Goal: Information Seeking & Learning: Learn about a topic

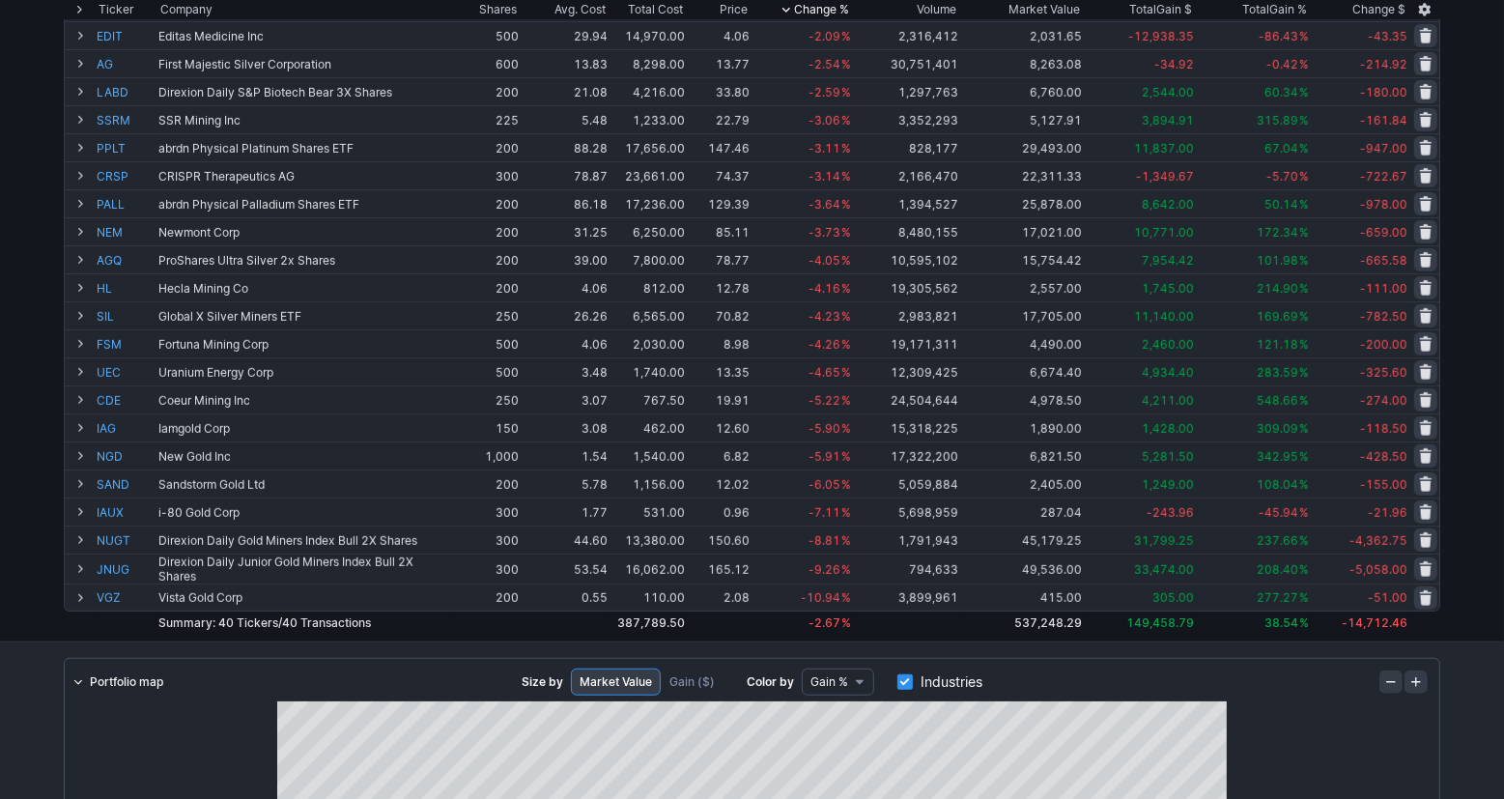
scroll to position [739, 0]
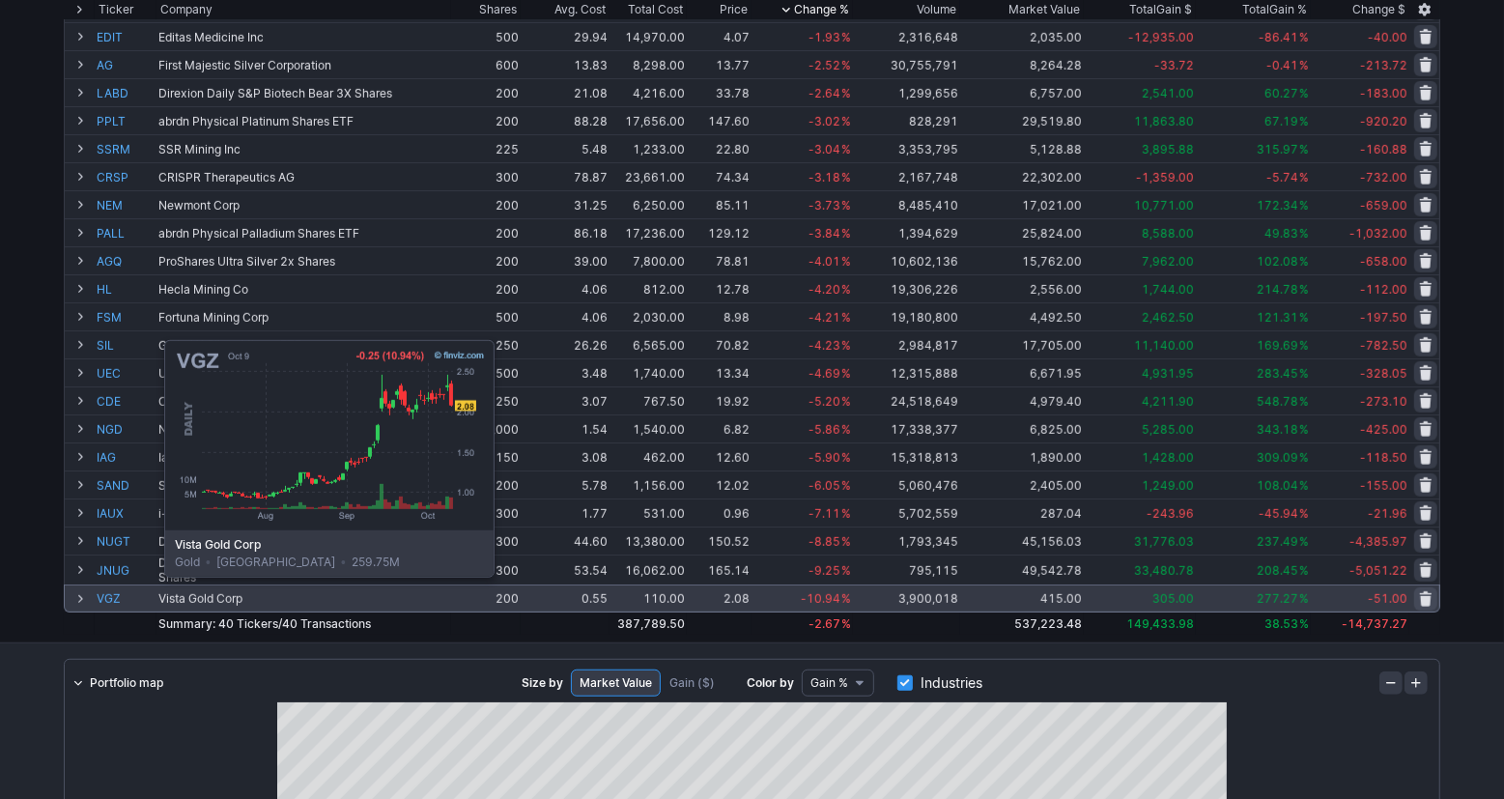
click at [116, 591] on link "VGZ" at bounding box center [126, 598] width 58 height 26
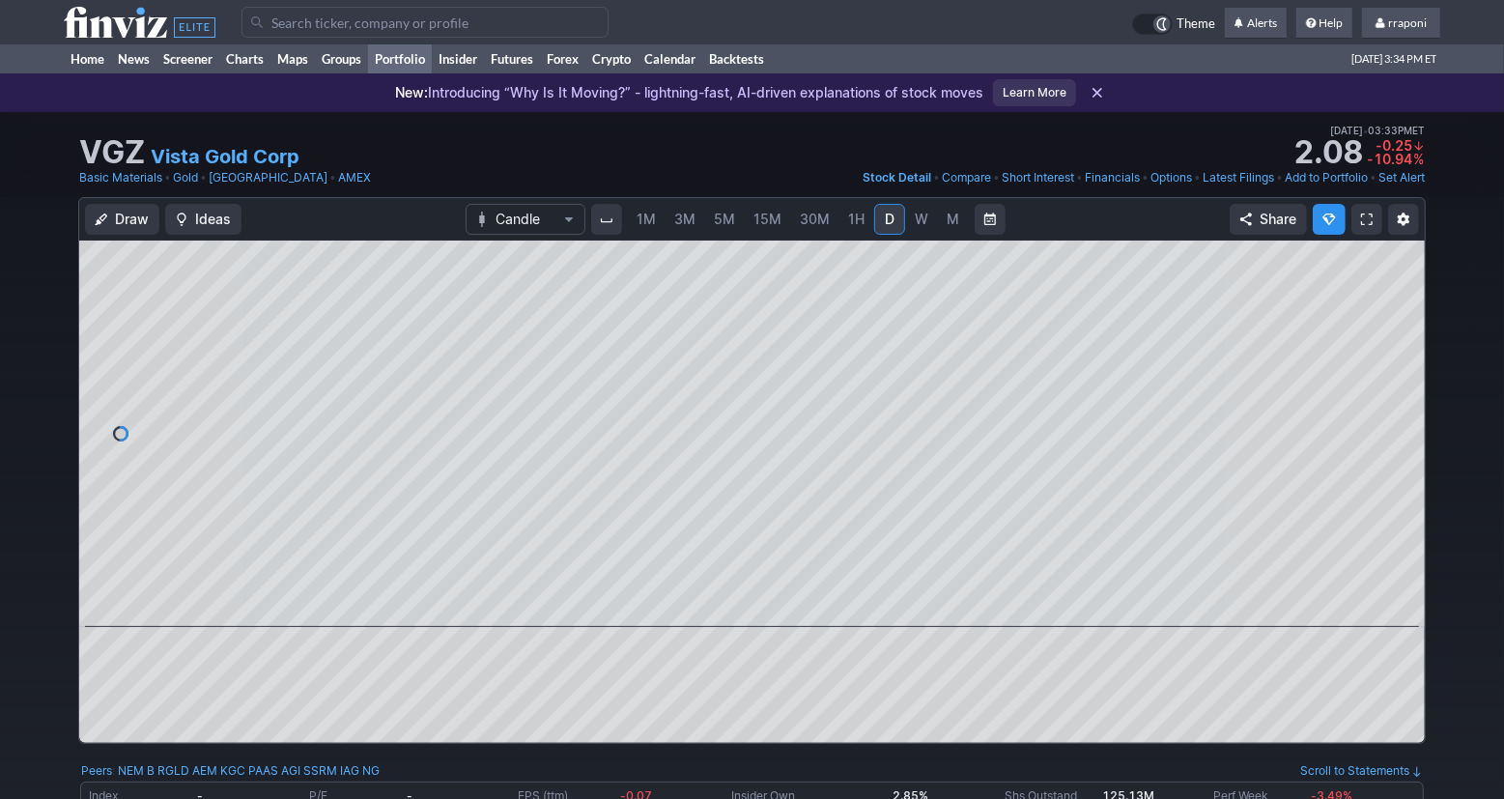
click at [403, 62] on link "Portfolio" at bounding box center [400, 58] width 64 height 29
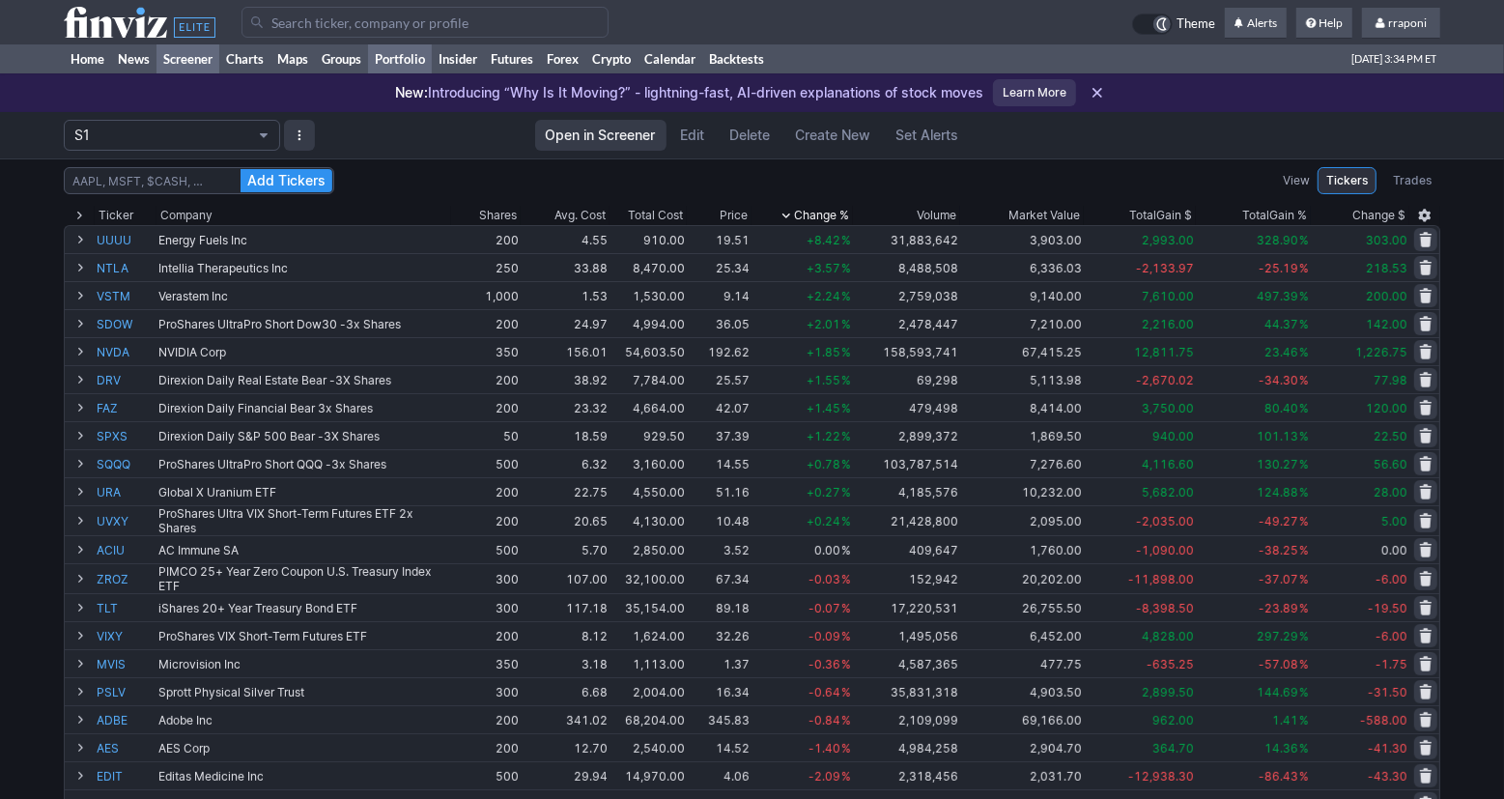
click at [204, 62] on link "Screener" at bounding box center [187, 58] width 63 height 29
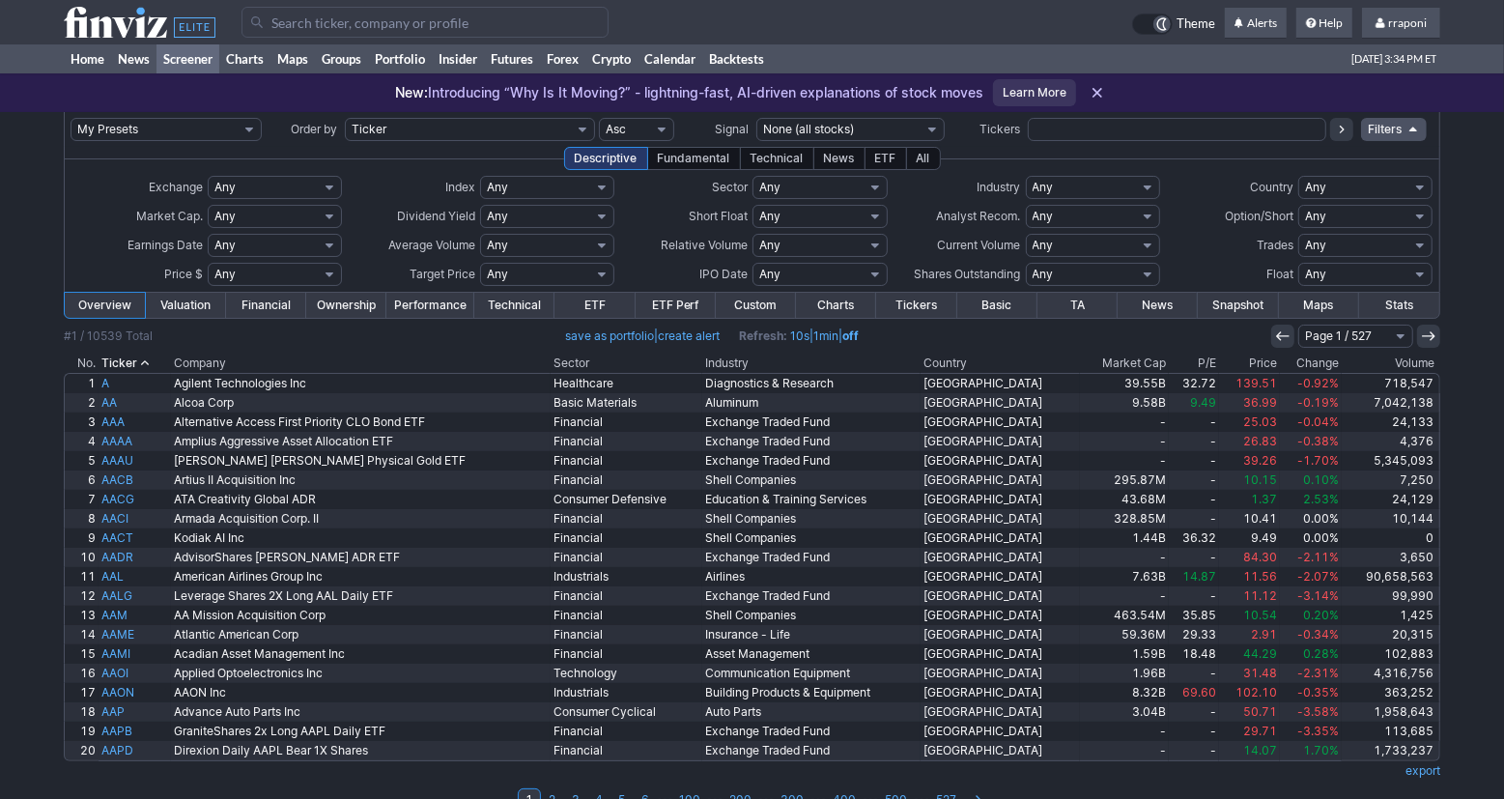
click at [1052, 185] on select "Any Stocks only (ex-Funds) Exchange Traded Fund Advertising Agencies Aerospace …" at bounding box center [1093, 187] width 134 height 23
select select "gold"
click at [1026, 176] on select "Any Stocks only (ex-Funds) Exchange Traded Fund Advertising Agencies Aerospace …" at bounding box center [1093, 187] width 134 height 23
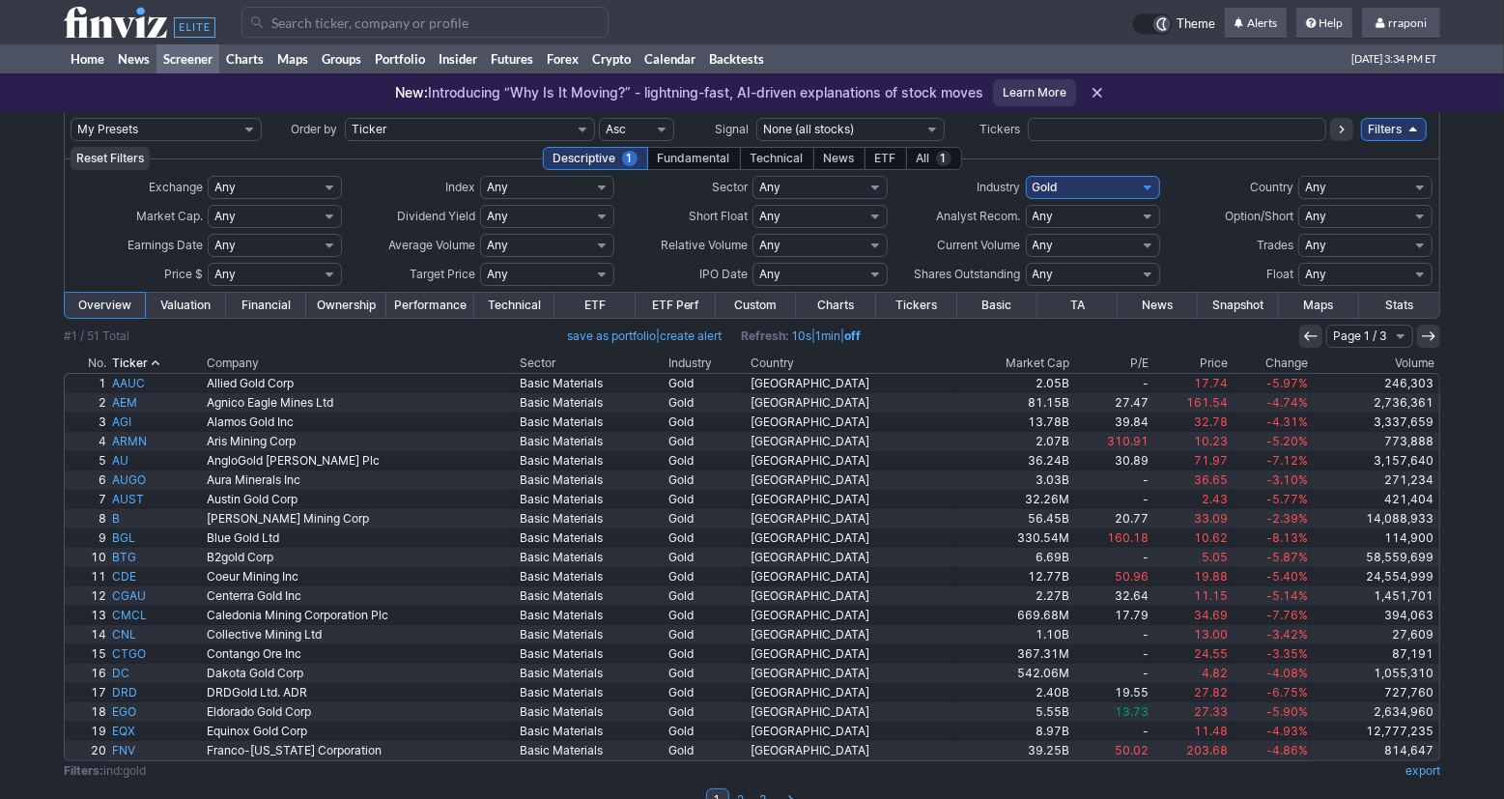
click at [1402, 367] on th "Volume" at bounding box center [1375, 363] width 129 height 19
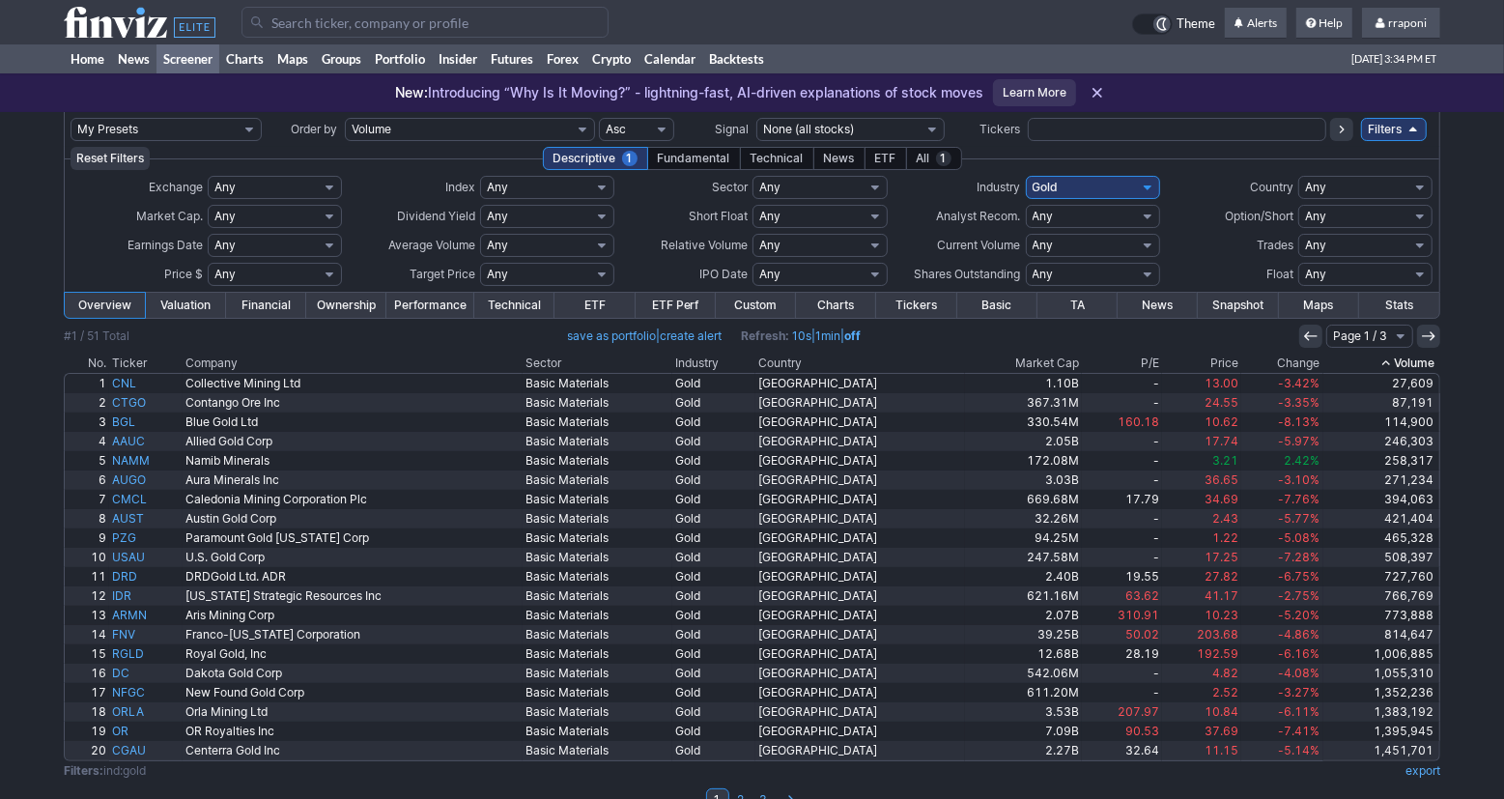
click at [1409, 365] on th "Volume" at bounding box center [1381, 363] width 117 height 19
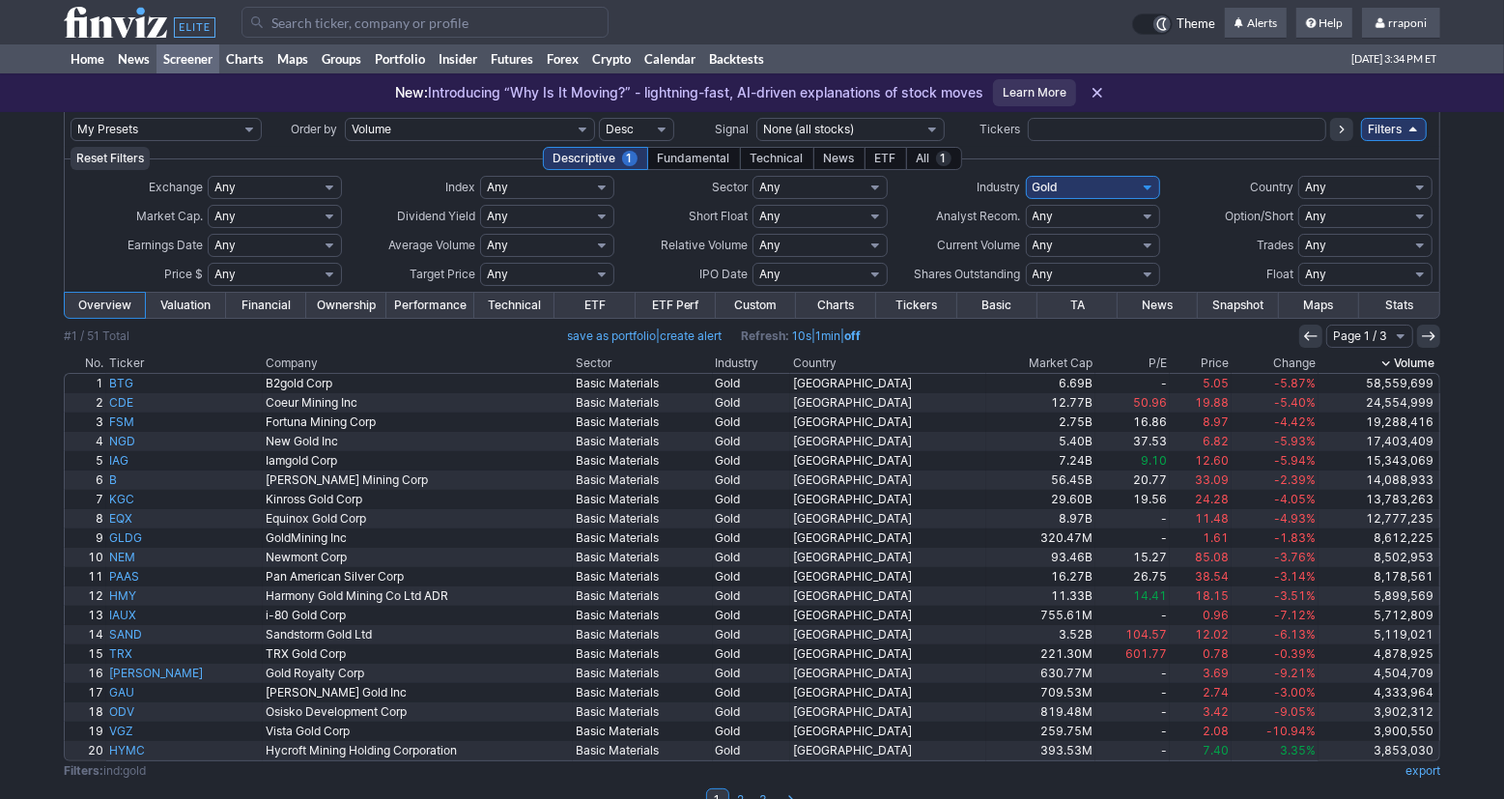
click at [1294, 360] on th "Change" at bounding box center [1275, 363] width 87 height 19
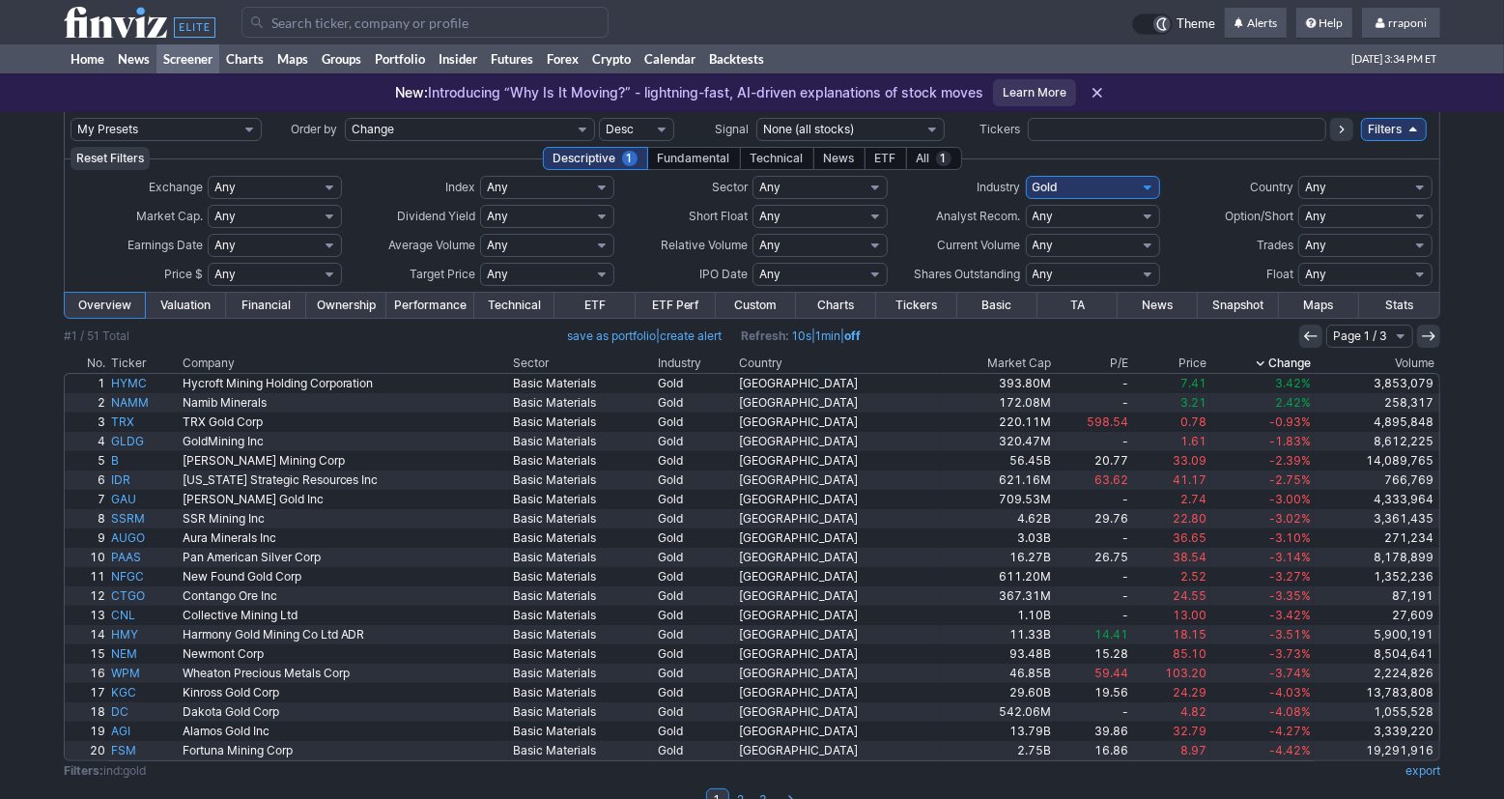
click at [1289, 360] on th "Change" at bounding box center [1261, 363] width 104 height 19
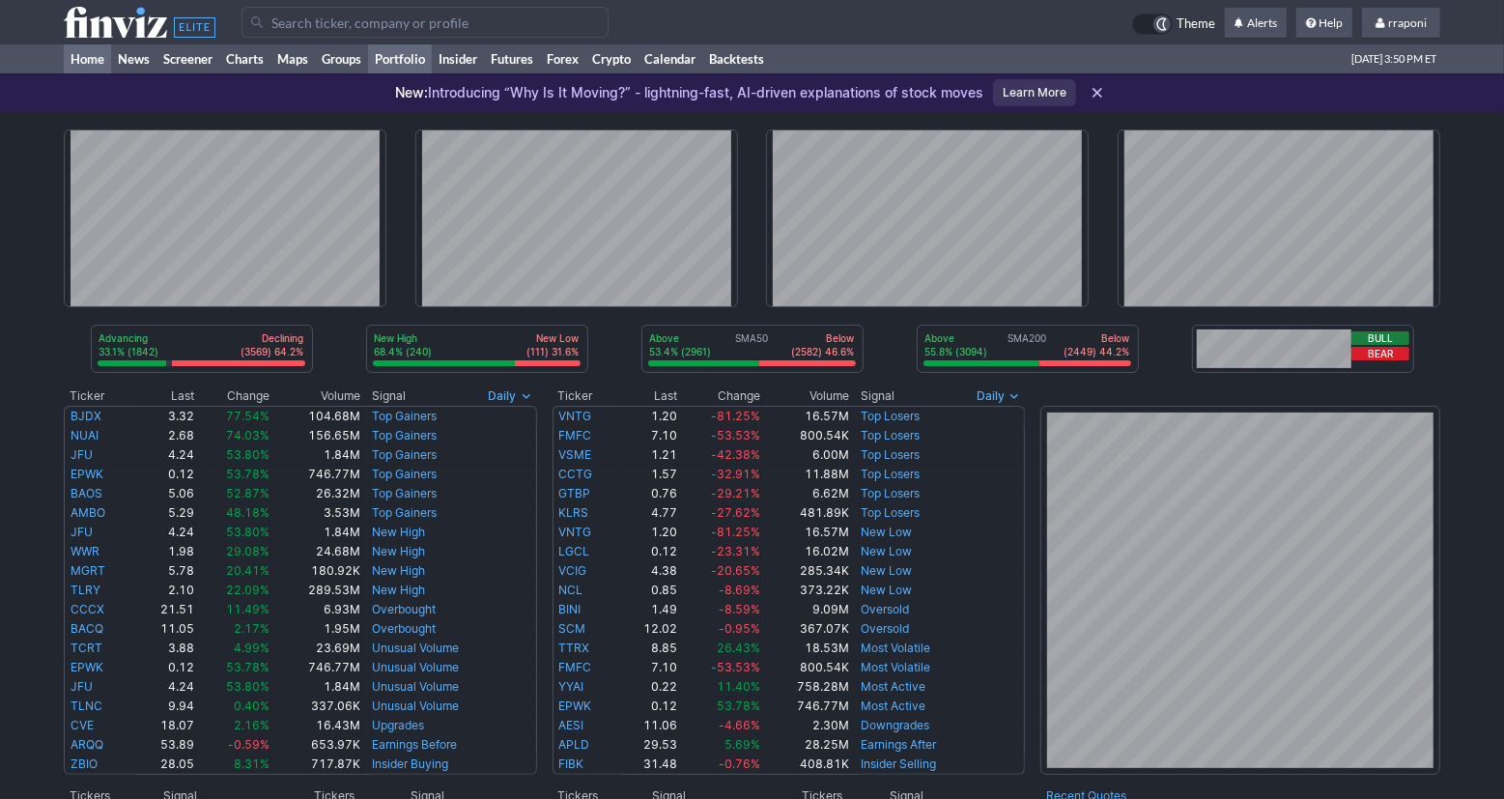
click at [429, 58] on link "Portfolio" at bounding box center [400, 58] width 64 height 29
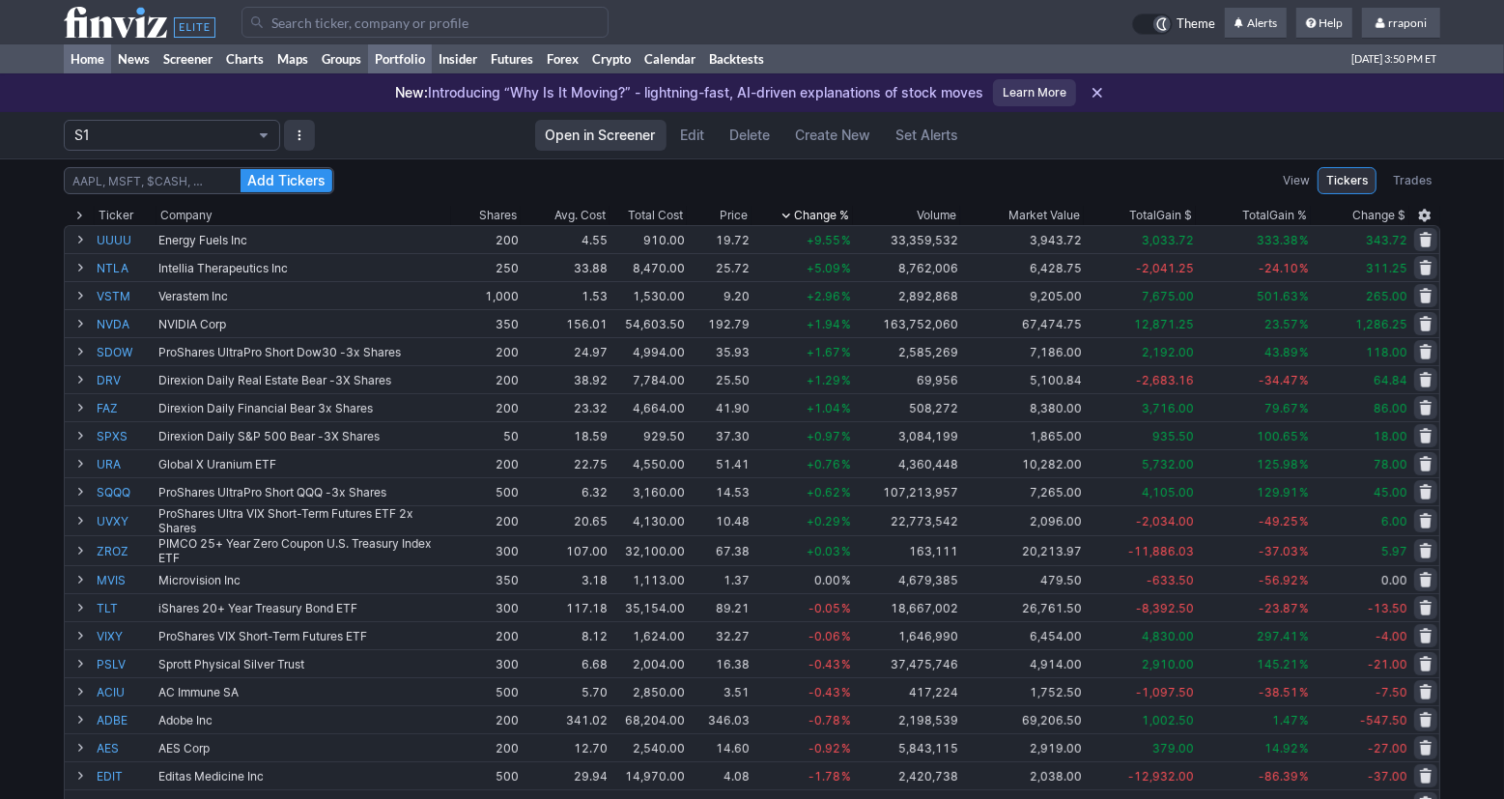
click at [99, 61] on link "Home" at bounding box center [87, 58] width 47 height 29
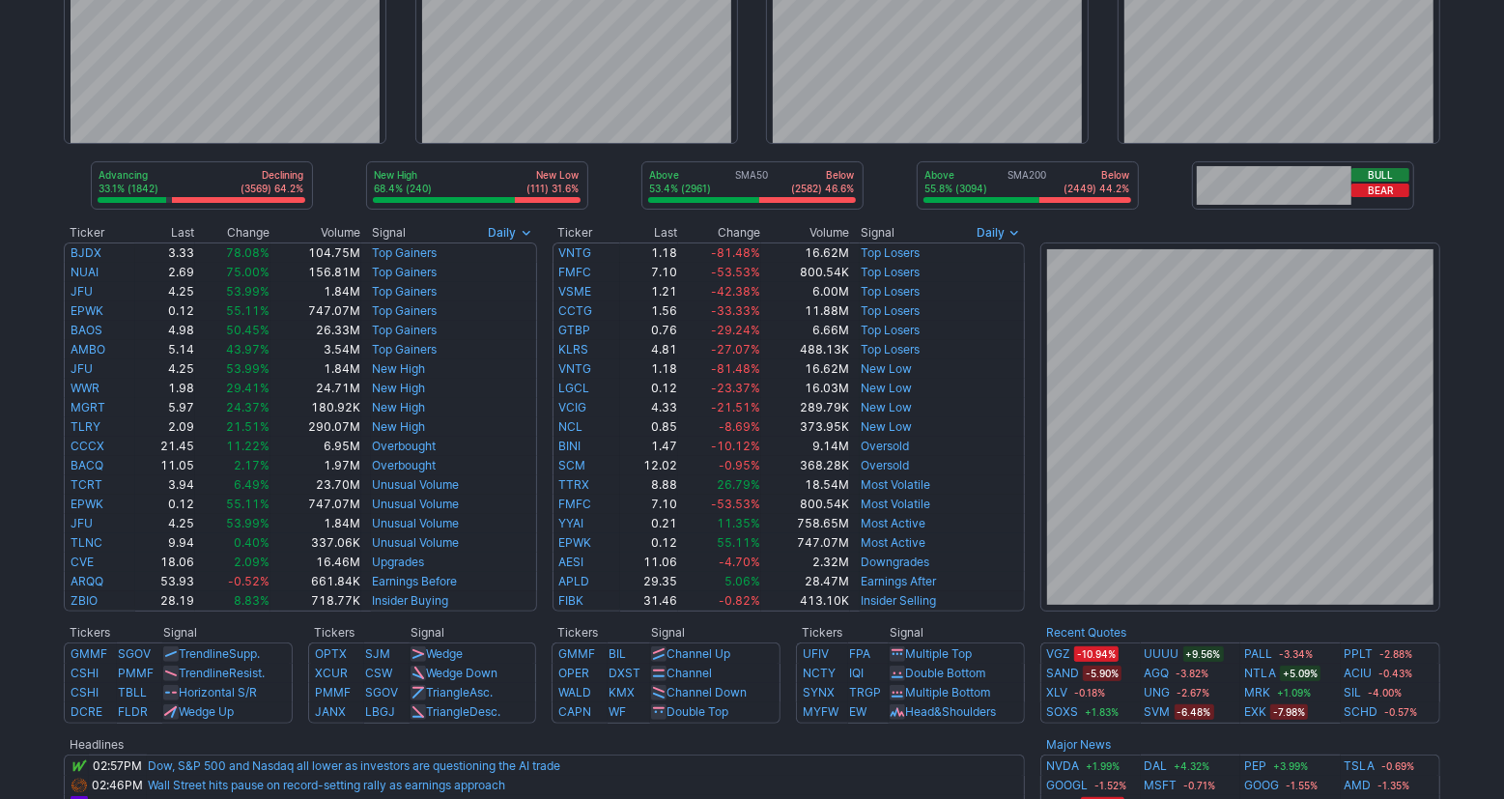
scroll to position [577, 0]
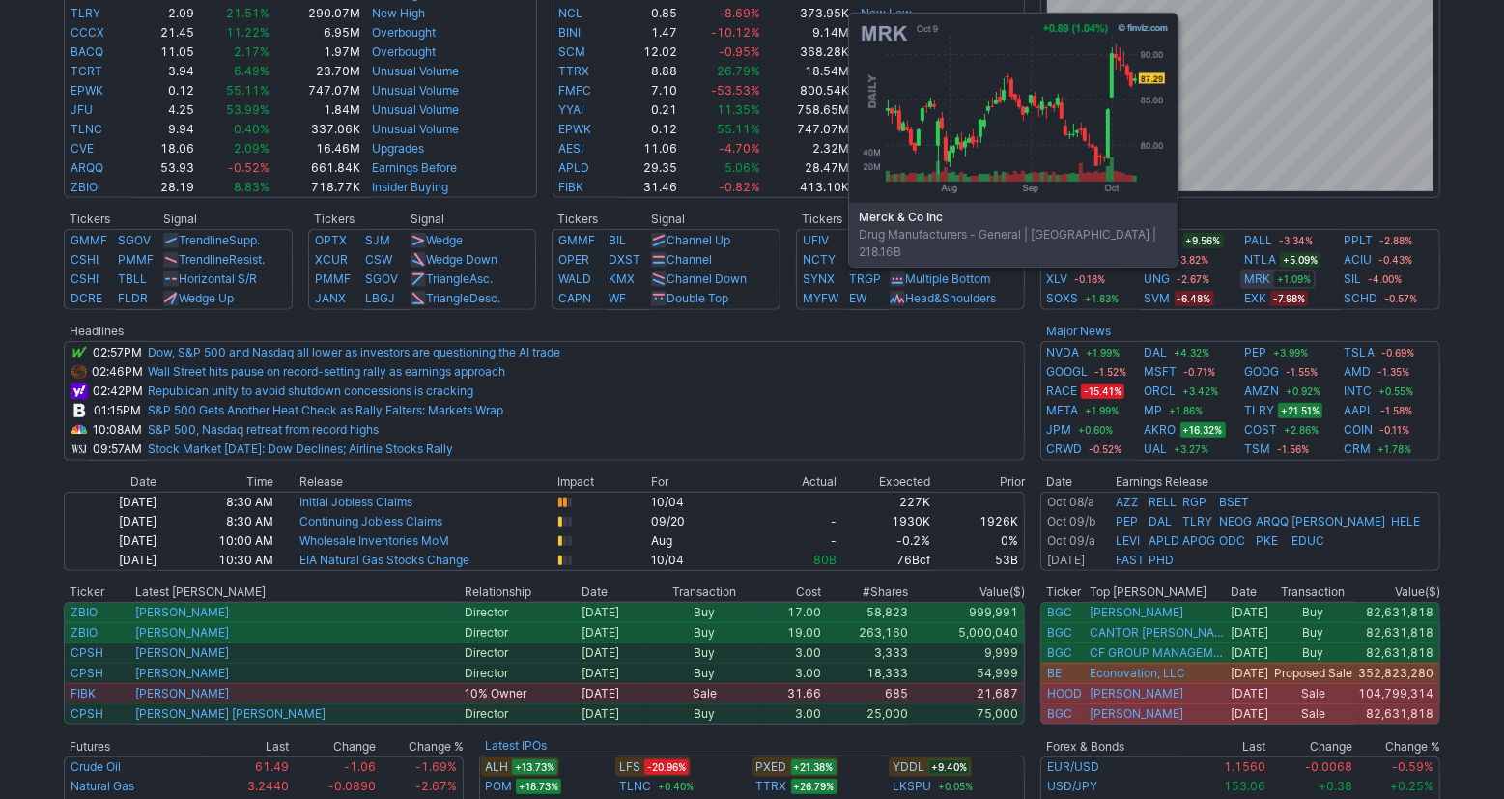
click at [1262, 278] on link "MRK" at bounding box center [1257, 278] width 26 height 19
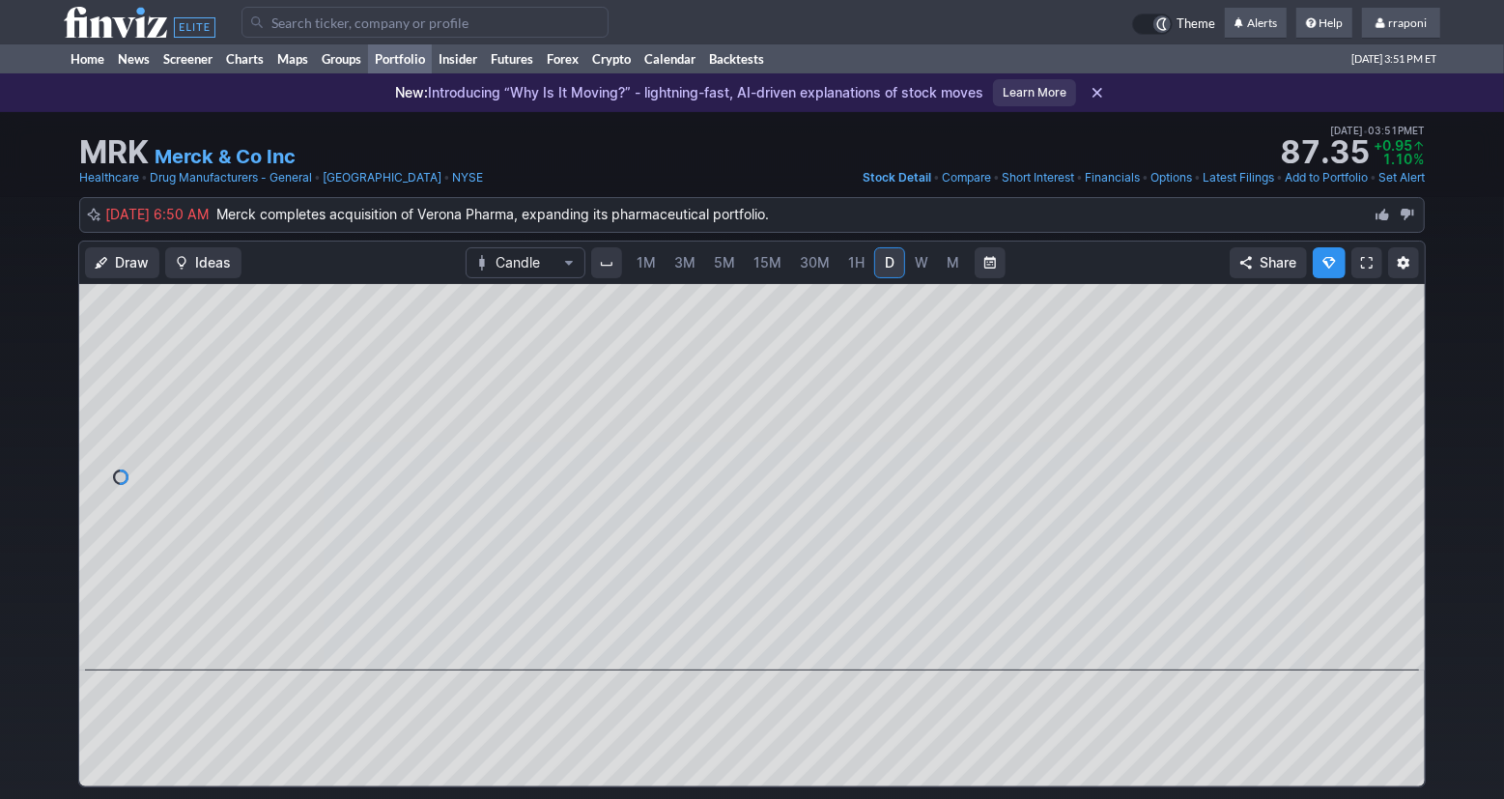
click at [420, 59] on link "Portfolio" at bounding box center [400, 58] width 64 height 29
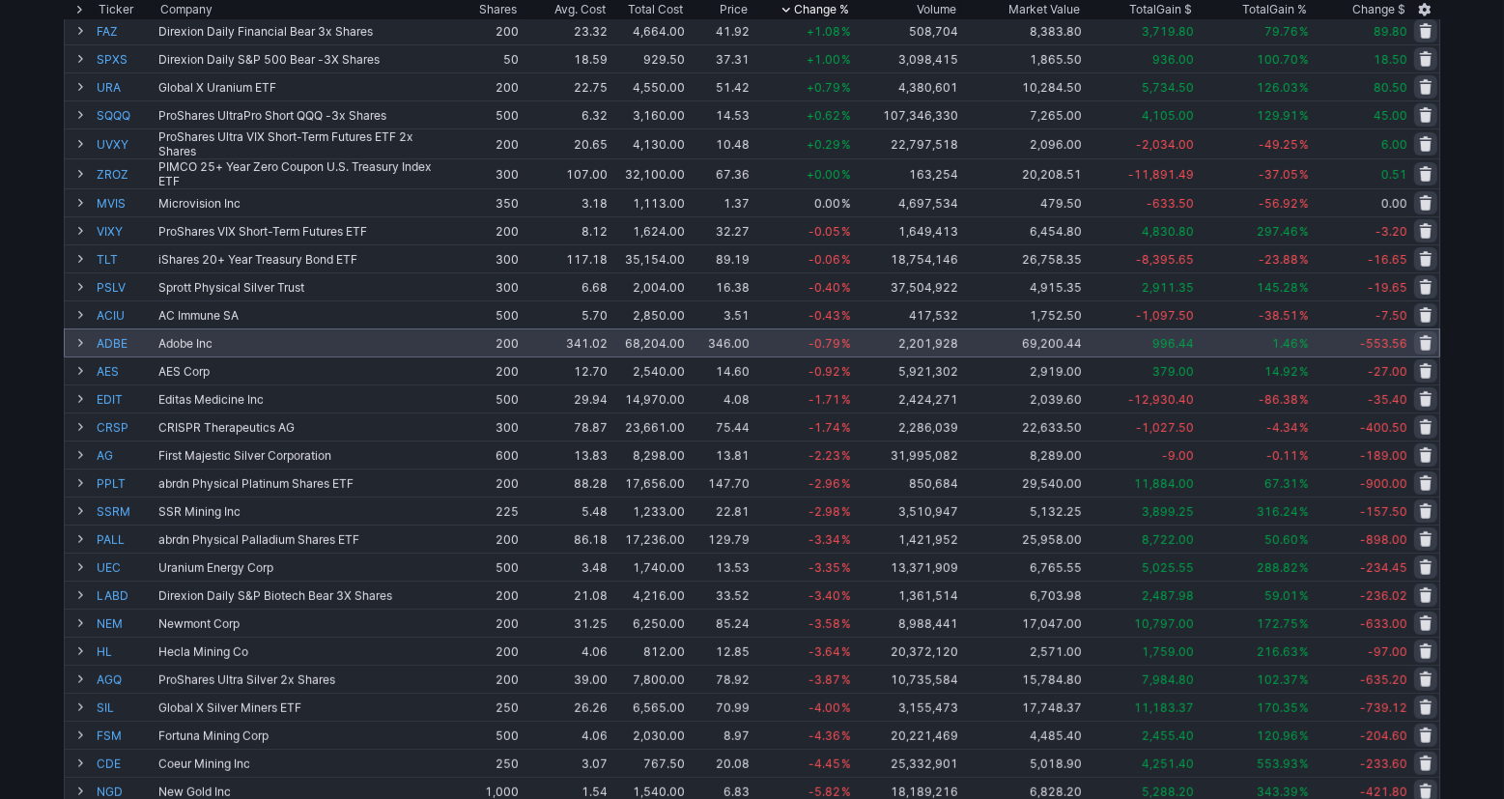
scroll to position [196, 0]
